Goal: Obtain resource: Download file/media

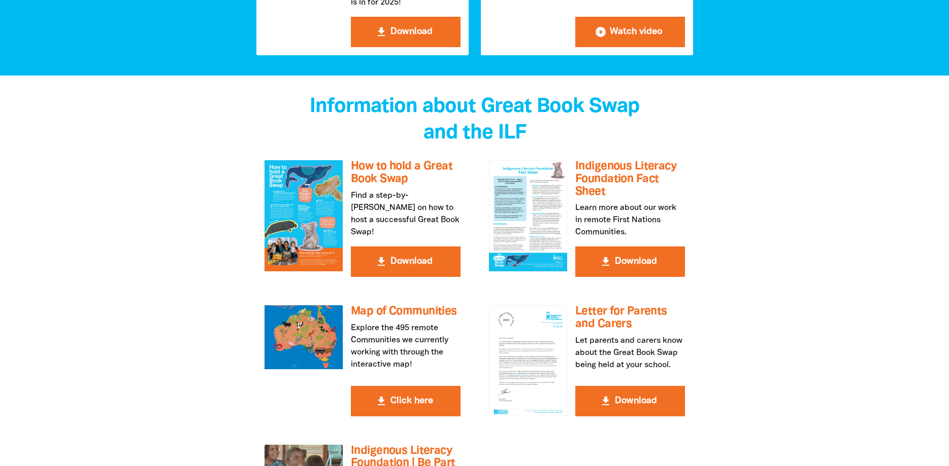
scroll to position [1760, 0]
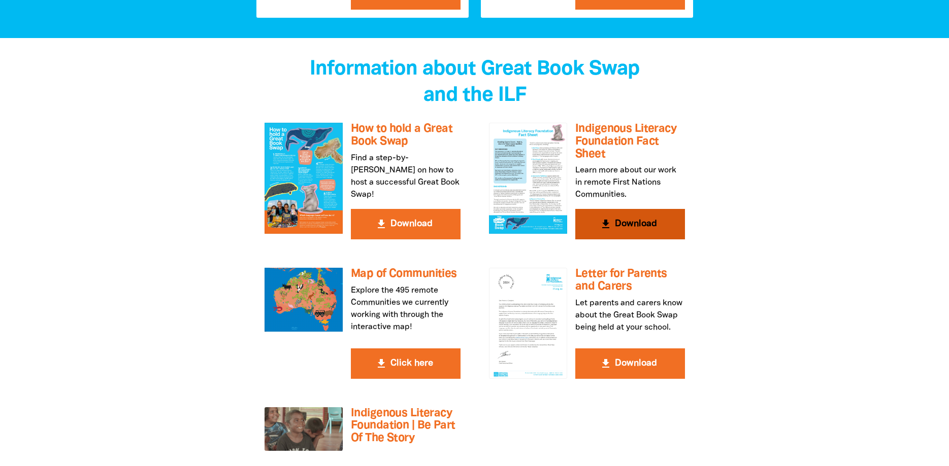
click at [638, 237] on button "get_app Download" at bounding box center [630, 224] width 110 height 30
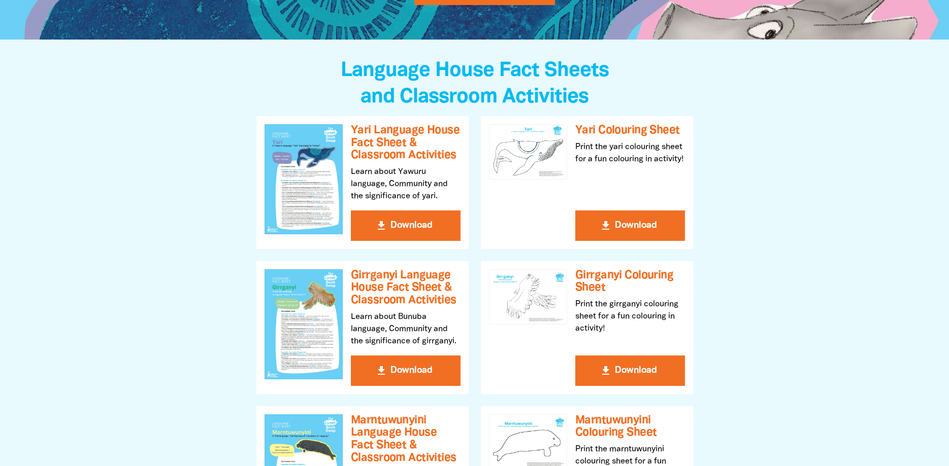
scroll to position [0, 0]
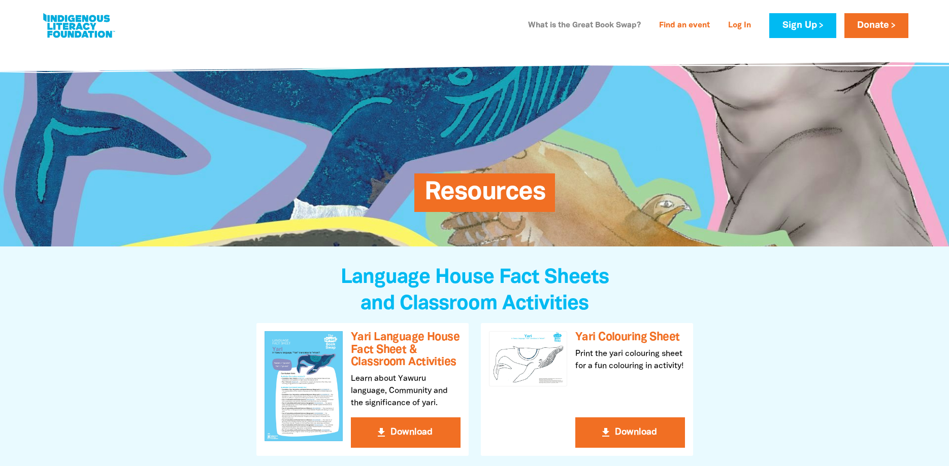
click at [544, 24] on link "What is the Great Book Swap?" at bounding box center [584, 26] width 125 height 16
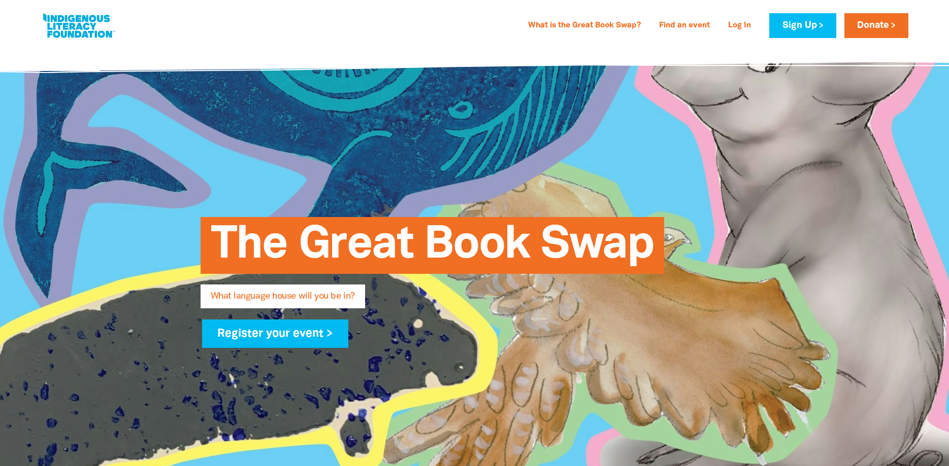
scroll to position [540, 0]
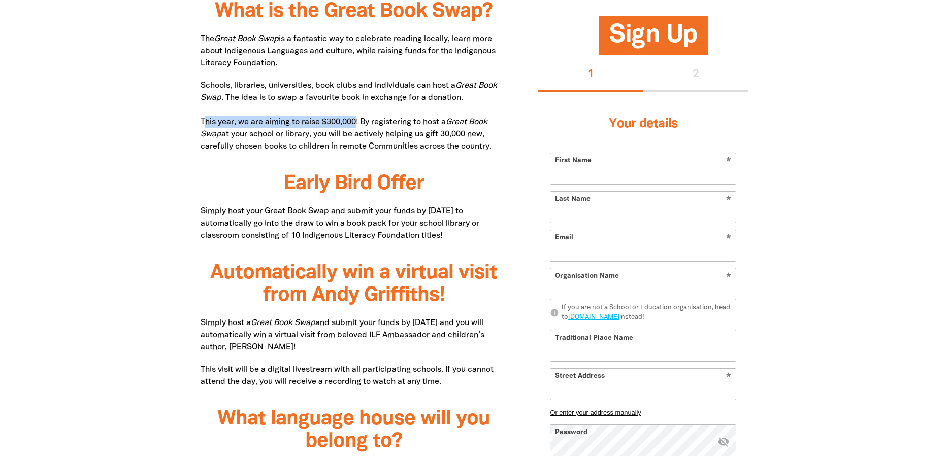
drag, startPoint x: 203, startPoint y: 121, endPoint x: 358, endPoint y: 120, distance: 155.3
click at [358, 120] on p "Schools, libraries, universities, book clubs and individuals can host a Great B…" at bounding box center [353, 116] width 307 height 73
click at [315, 136] on p "Schools, libraries, universities, book clubs and individuals can host a Great B…" at bounding box center [353, 116] width 307 height 73
drag, startPoint x: 359, startPoint y: 119, endPoint x: 188, endPoint y: 118, distance: 170.5
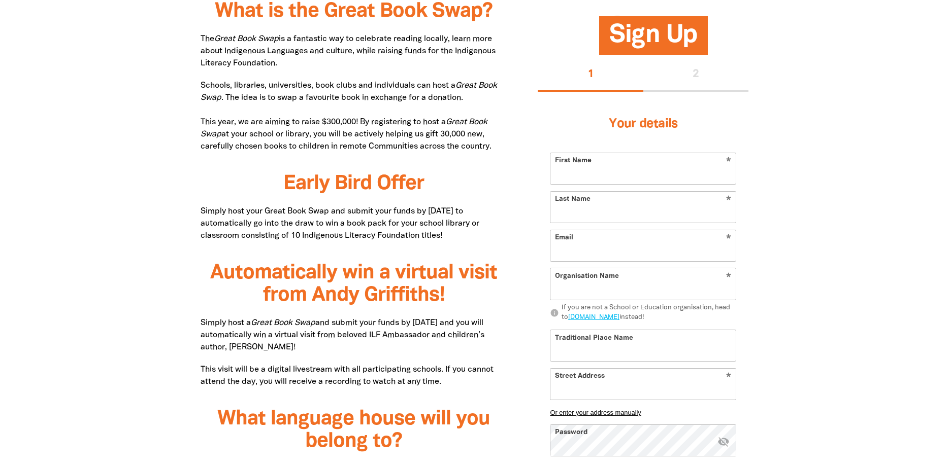
click at [369, 105] on p "Schools, libraries, universities, book clubs and individuals can host a Great B…" at bounding box center [353, 116] width 307 height 73
drag, startPoint x: 499, startPoint y: 147, endPoint x: 194, endPoint y: 40, distance: 323.9
copy div "The Great Book Swap is a fantastic way to celebrate reading locally, learn more…"
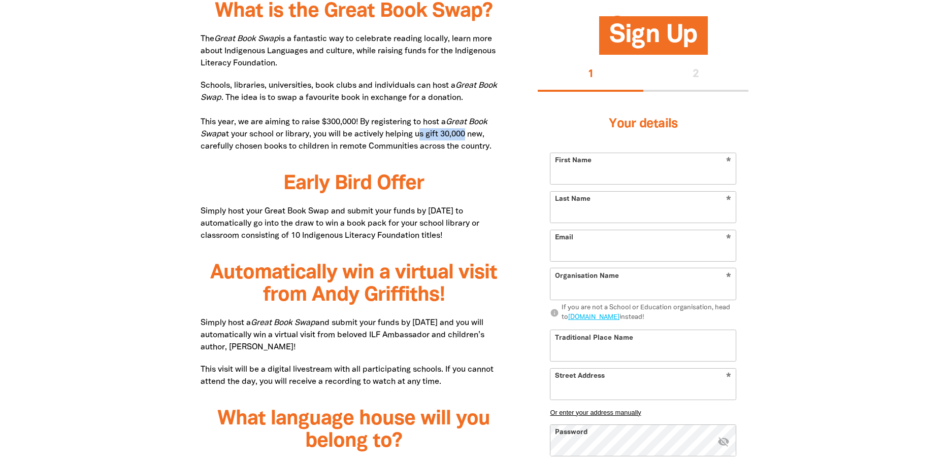
drag, startPoint x: 420, startPoint y: 136, endPoint x: 467, endPoint y: 131, distance: 47.4
click at [467, 131] on p "Schools, libraries, universities, book clubs and individuals can host a Great B…" at bounding box center [353, 116] width 307 height 73
click at [453, 134] on p "Schools, libraries, universities, book clubs and individuals can host a Great B…" at bounding box center [353, 116] width 307 height 73
drag, startPoint x: 432, startPoint y: 137, endPoint x: 496, endPoint y: 146, distance: 64.1
click at [496, 146] on p "Schools, libraries, universities, book clubs and individuals can host a Great B…" at bounding box center [353, 116] width 307 height 73
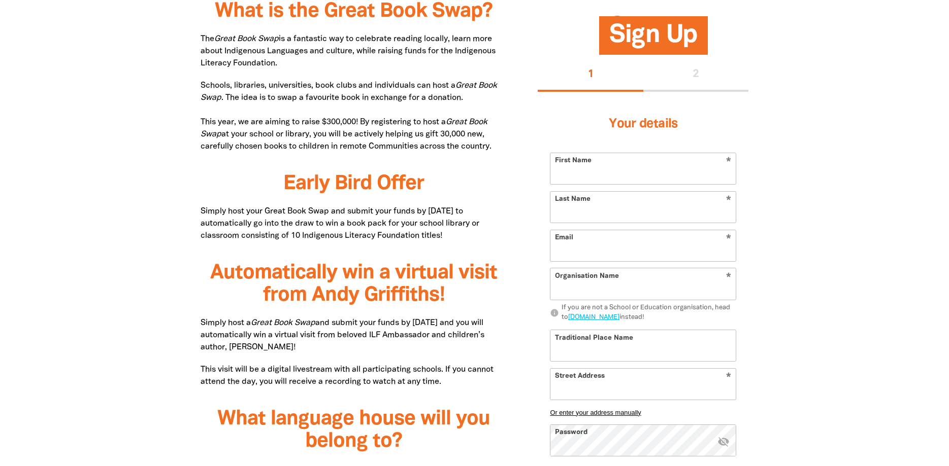
copy p "gift 30,000 new, carefully chosen books to children in remote Communities acros…"
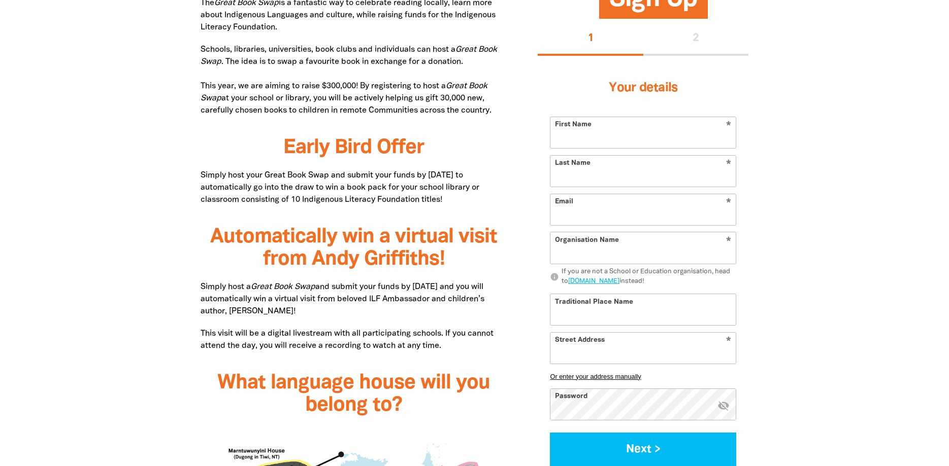
scroll to position [591, 0]
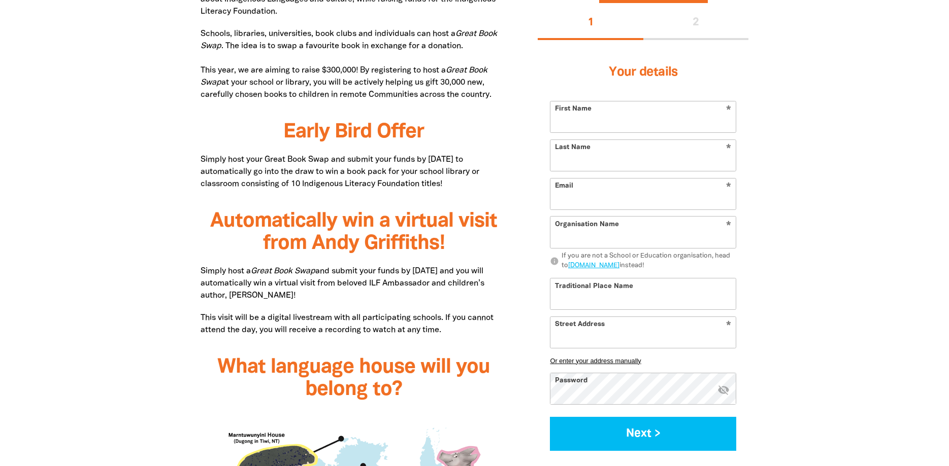
click at [453, 129] on h3 "Early Bird Offer﻿" at bounding box center [353, 132] width 307 height 22
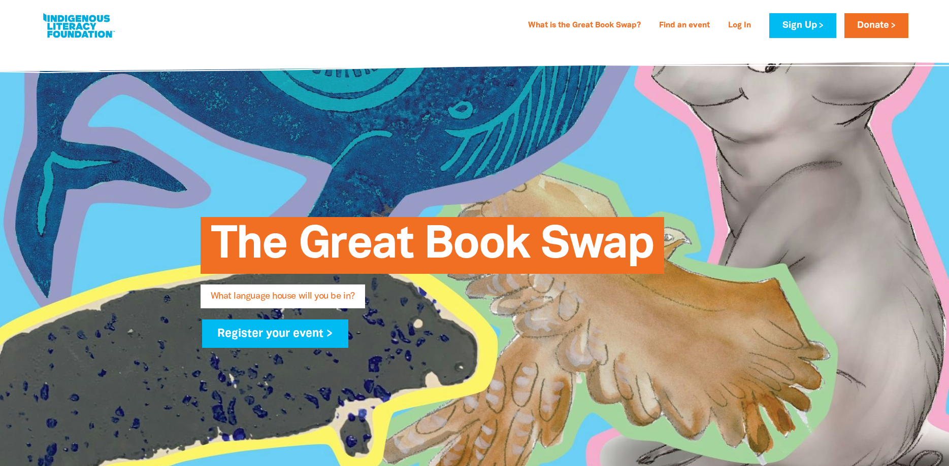
scroll to position [540, 0]
